Goal: Information Seeking & Learning: Learn about a topic

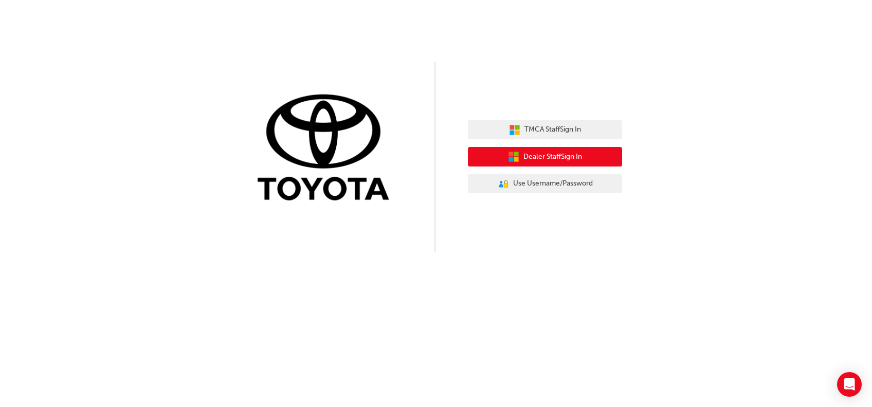
click at [563, 156] on span "Dealer Staff Sign In" at bounding box center [552, 157] width 59 height 12
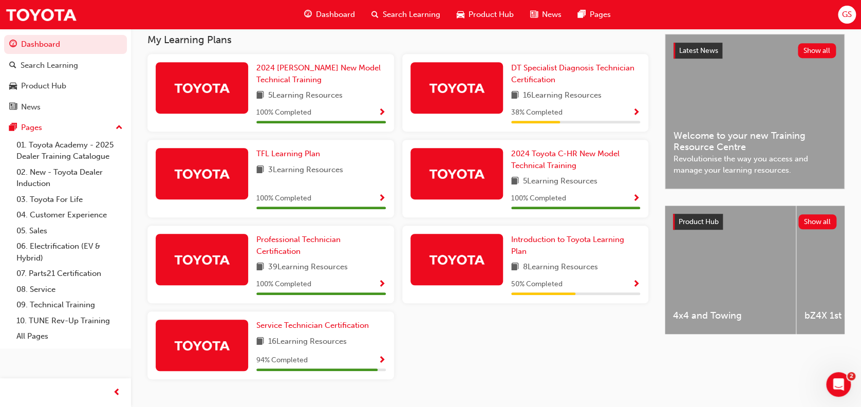
scroll to position [218, 0]
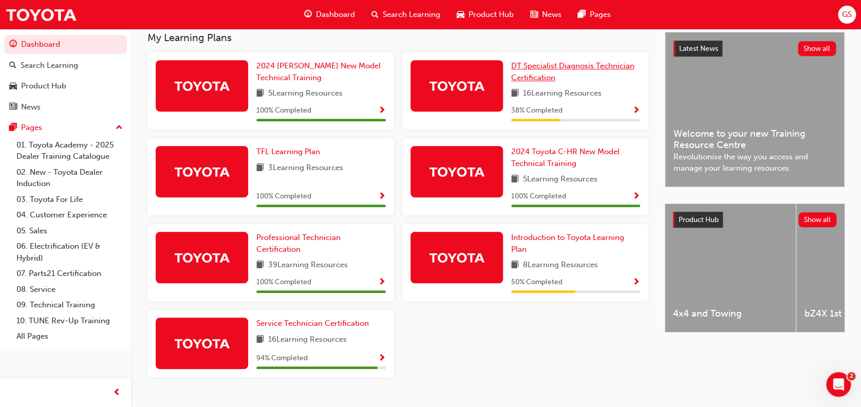
click at [593, 75] on link "DT Specialist Diagnosis Technician Certification" at bounding box center [576, 71] width 130 height 23
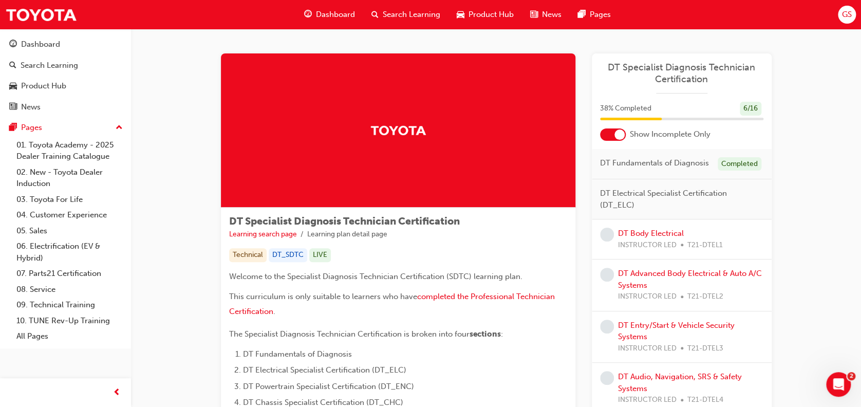
click at [545, 238] on ul "Learning search page Learning plan detail page" at bounding box center [398, 234] width 338 height 12
click at [609, 138] on div at bounding box center [613, 135] width 26 height 12
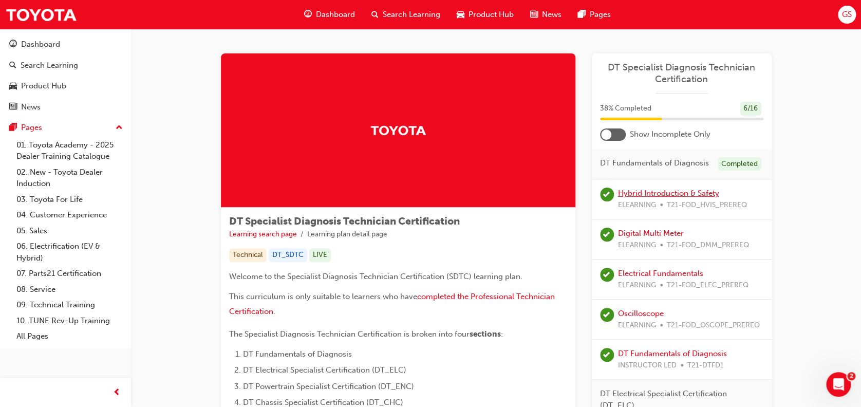
click at [675, 194] on link "Hybrid Introduction & Safety" at bounding box center [668, 193] width 101 height 9
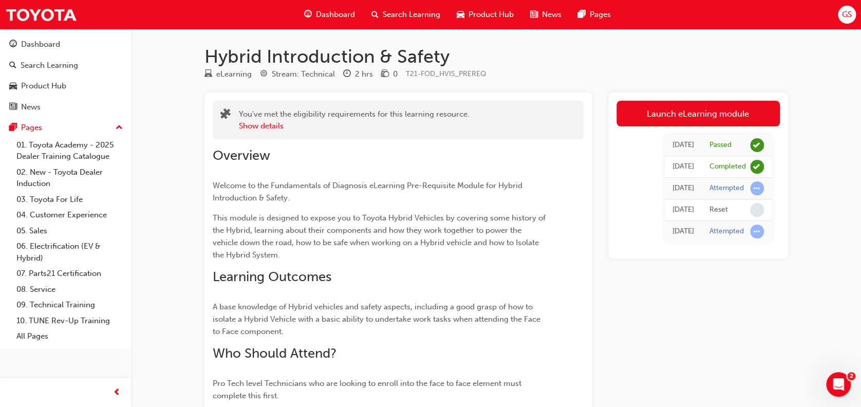
click at [671, 283] on div "Launch eLearning module [DATE] Passed [DATE] Completed [DATE] Attempted [DATE] …" at bounding box center [699, 292] width 180 height 398
click at [339, 23] on div "Dashboard" at bounding box center [329, 14] width 67 height 21
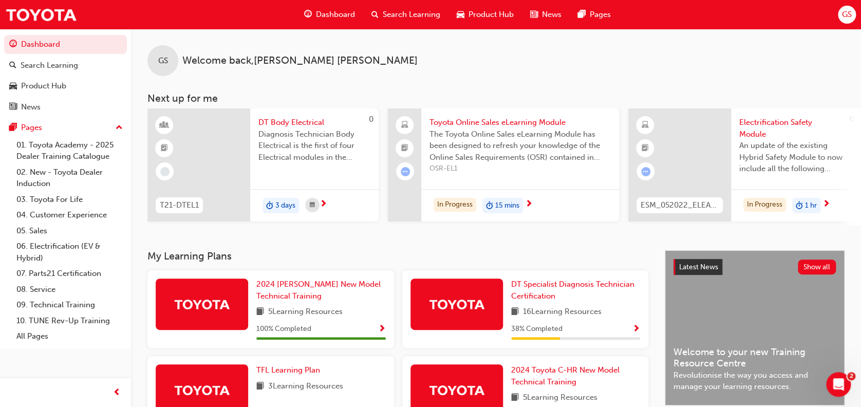
click at [837, 12] on div "Dashboard Search Learning Product Hub News Pages GS" at bounding box center [430, 14] width 861 height 29
click at [851, 17] on span "GS" at bounding box center [847, 15] width 10 height 12
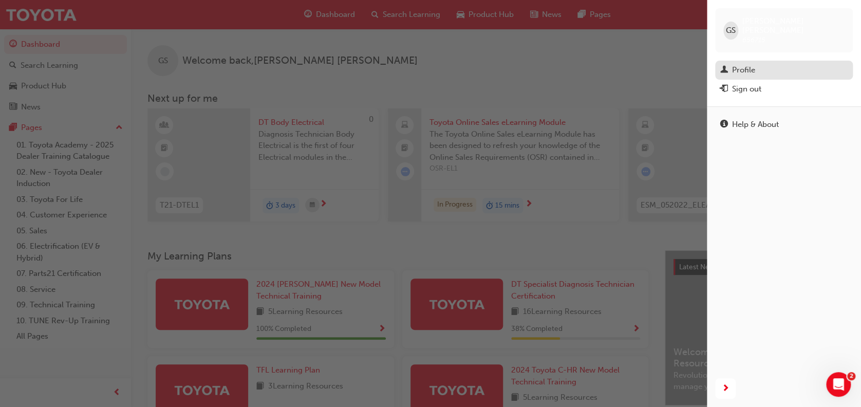
click at [754, 64] on div "Profile" at bounding box center [743, 70] width 23 height 12
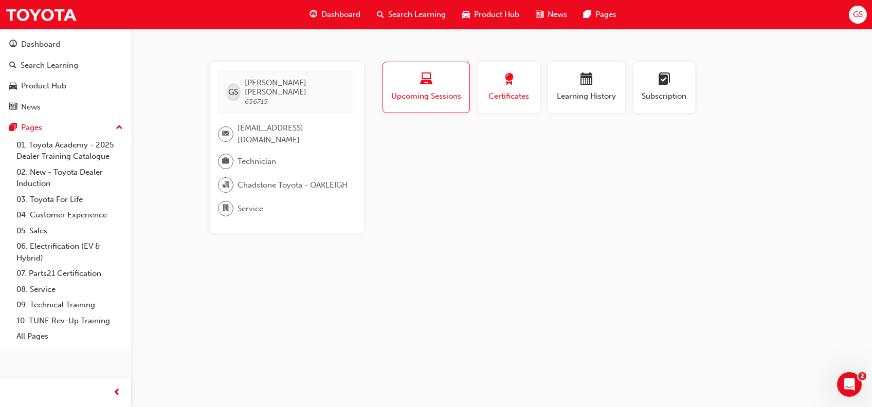
click at [522, 90] on span "Certificates" at bounding box center [509, 96] width 46 height 12
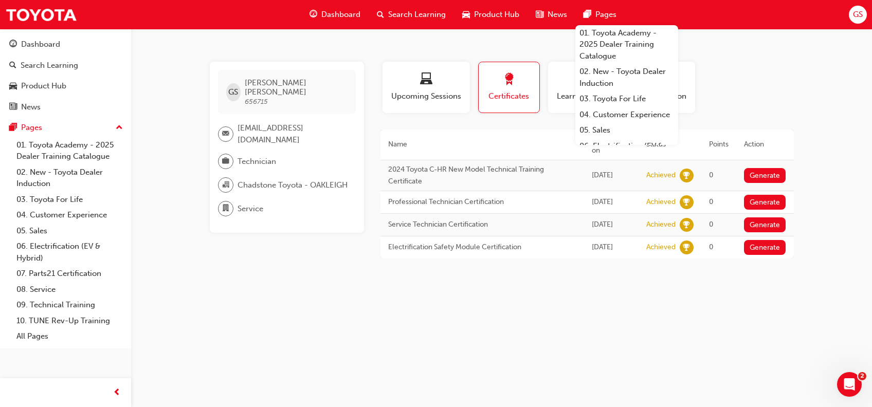
click at [360, 286] on div "GS [PERSON_NAME] 656715 [EMAIL_ADDRESS][DOMAIN_NAME] Technician Chadstone Toyot…" at bounding box center [436, 203] width 872 height 407
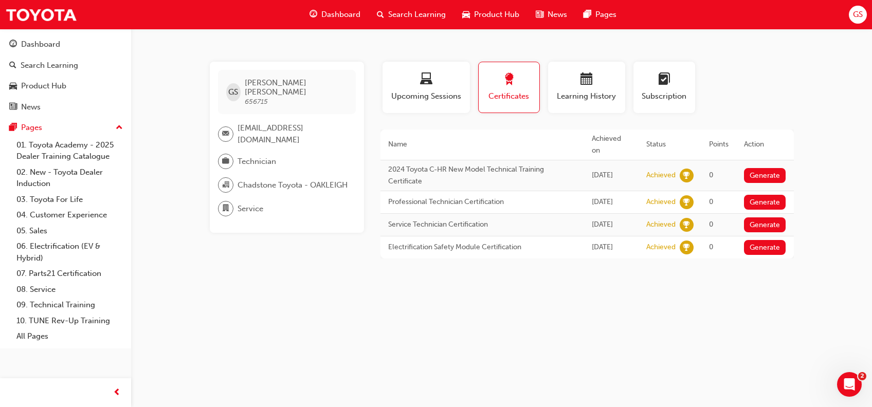
click at [322, 17] on span "Dashboard" at bounding box center [340, 15] width 39 height 12
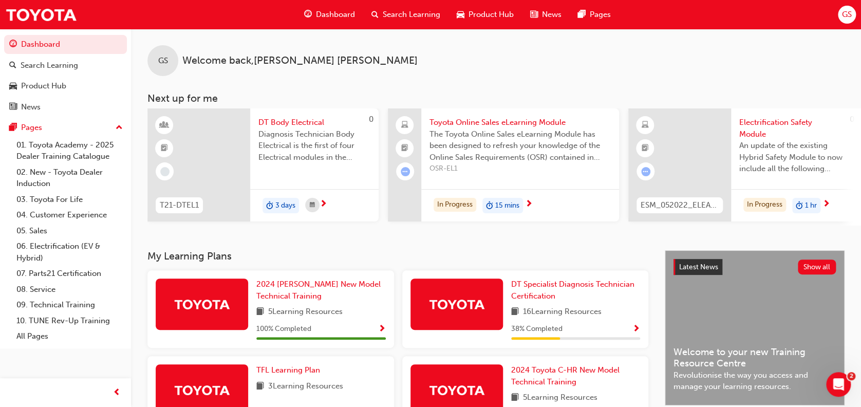
click at [359, 245] on div "GS Welcome back , [PERSON_NAME] Next up for me 0 T21-DTEL1 DT Body Electrical D…" at bounding box center [496, 140] width 730 height 222
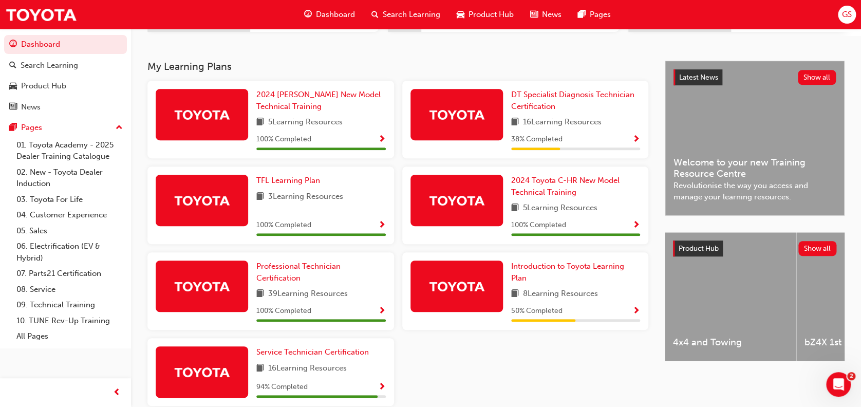
scroll to position [217, 0]
